Goal: Navigation & Orientation: Find specific page/section

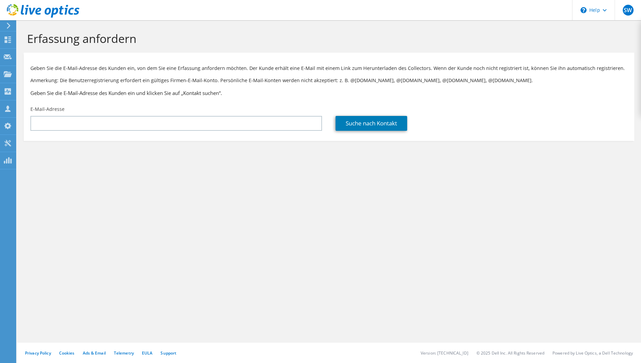
click at [42, 11] on icon at bounding box center [43, 11] width 73 height 14
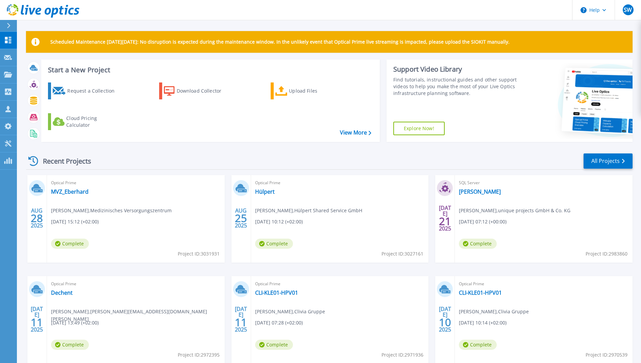
click at [20, 10] on icon at bounding box center [43, 11] width 73 height 14
